Goal: Find specific page/section: Find specific page/section

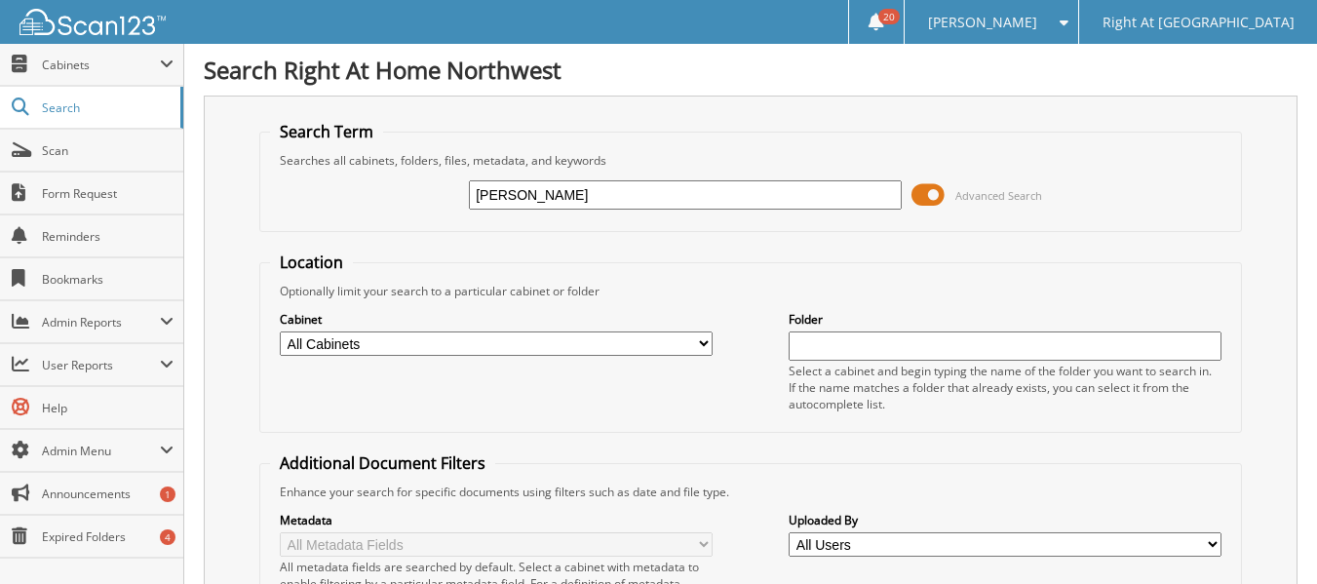
type input "[PERSON_NAME]"
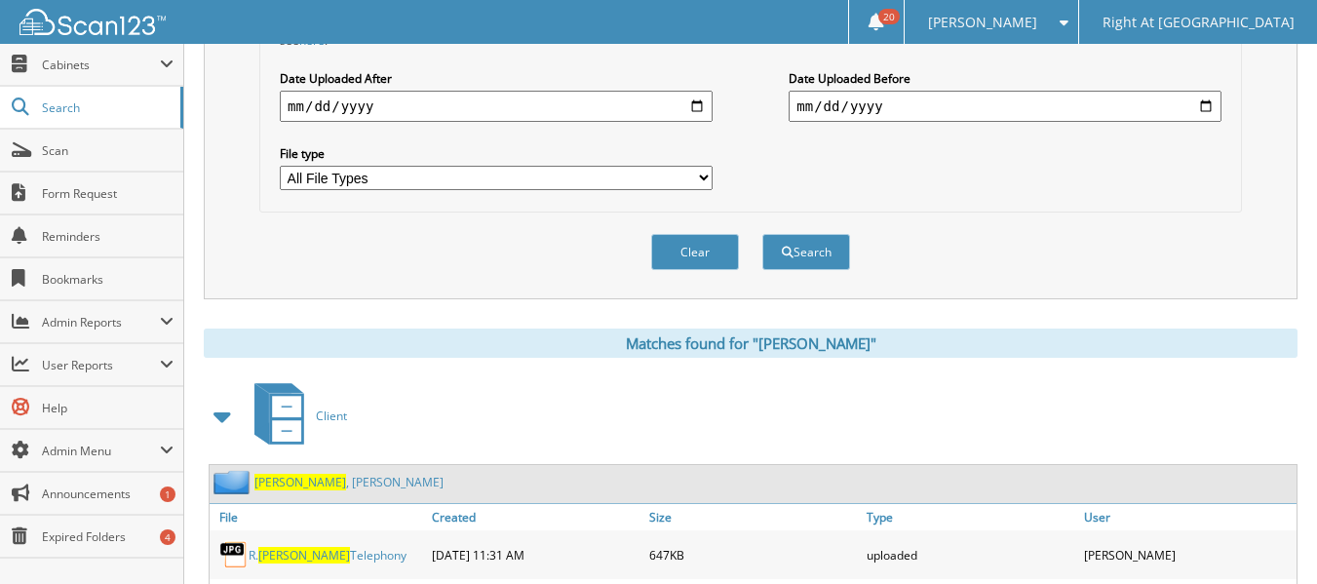
scroll to position [780, 0]
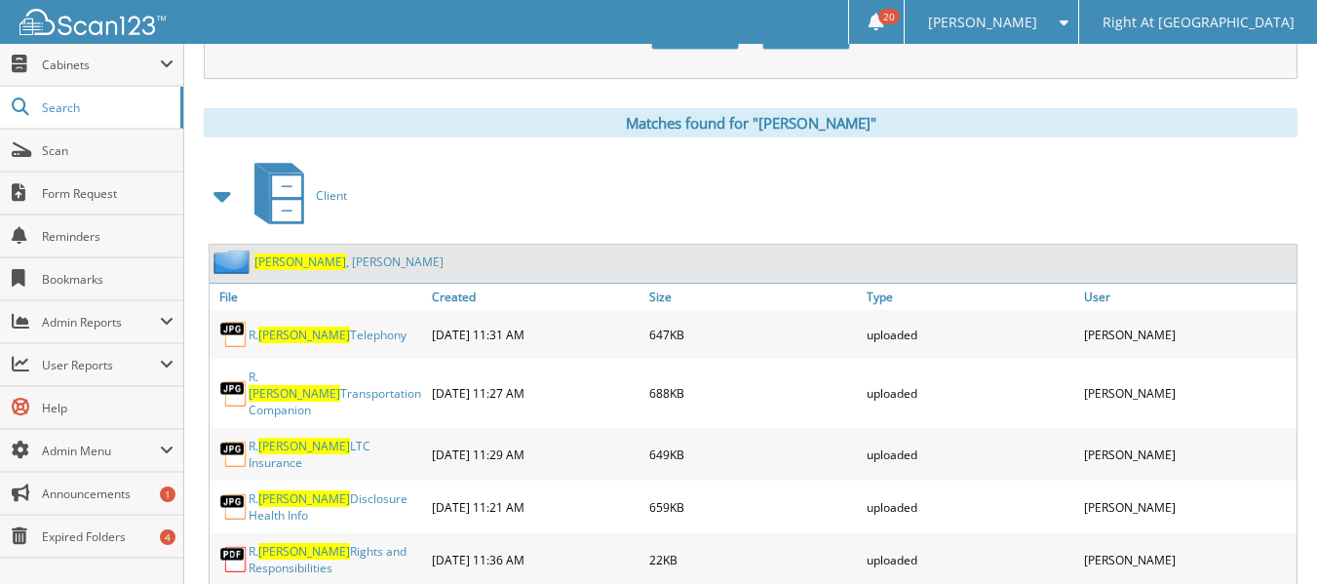
click at [290, 264] on link "[PERSON_NAME]" at bounding box center [348, 261] width 189 height 17
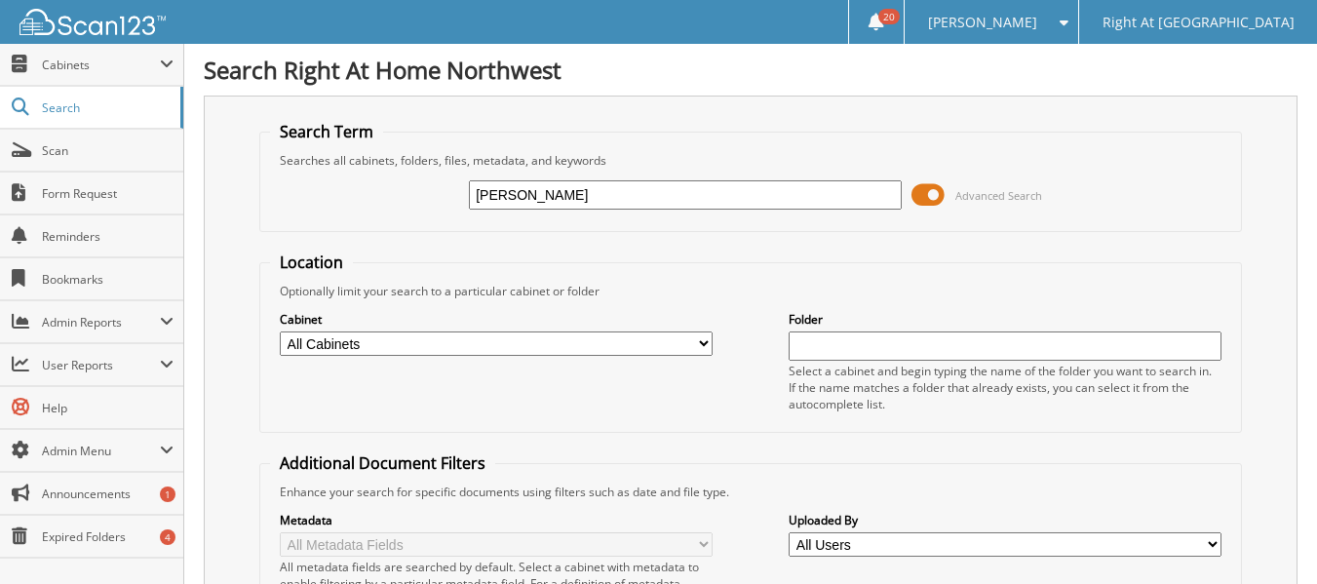
type input "[PERSON_NAME]"
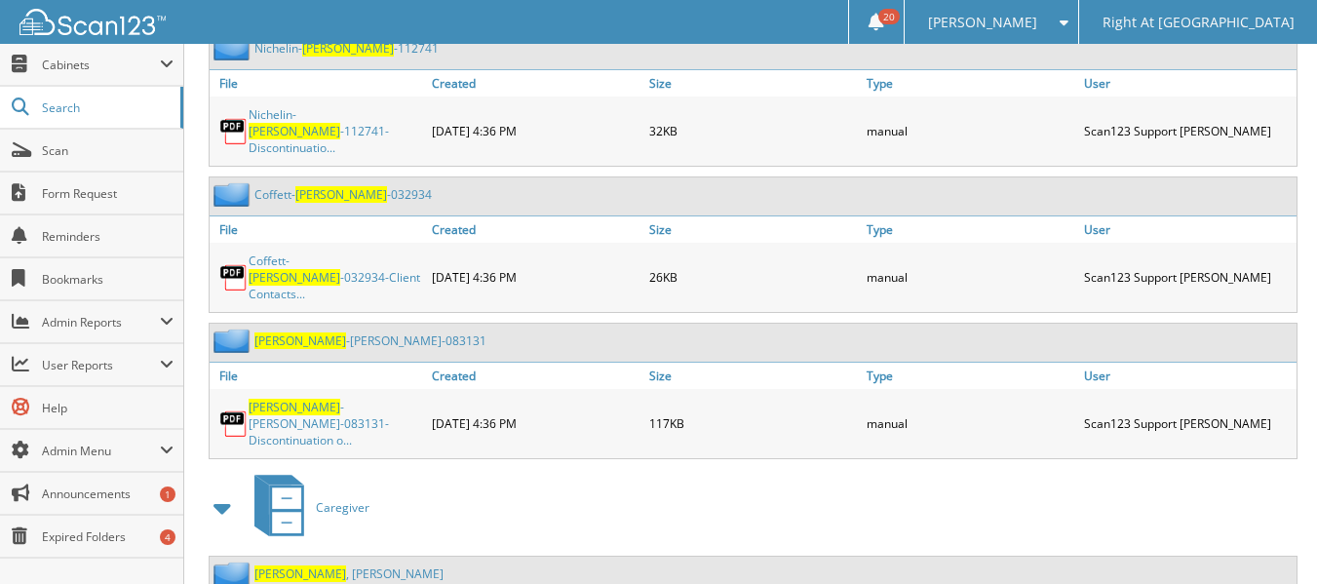
scroll to position [2532, 0]
